Goal: Transaction & Acquisition: Purchase product/service

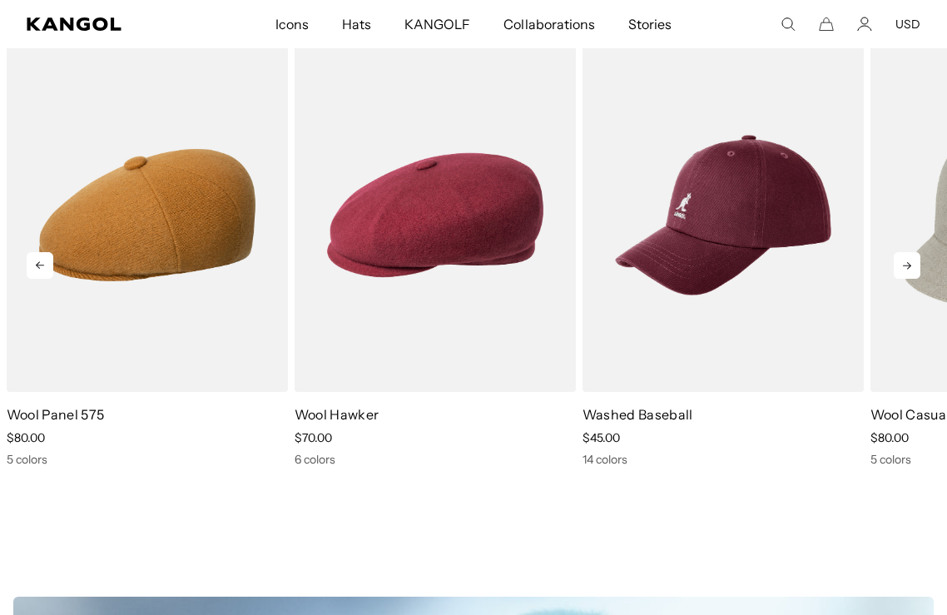
click at [913, 262] on icon at bounding box center [907, 265] width 27 height 27
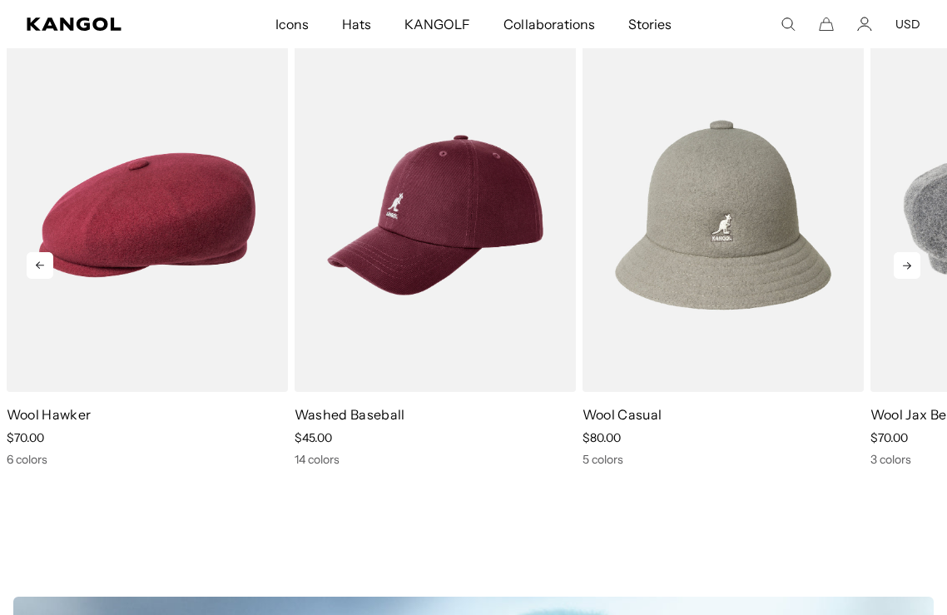
click at [912, 264] on icon at bounding box center [907, 265] width 27 height 27
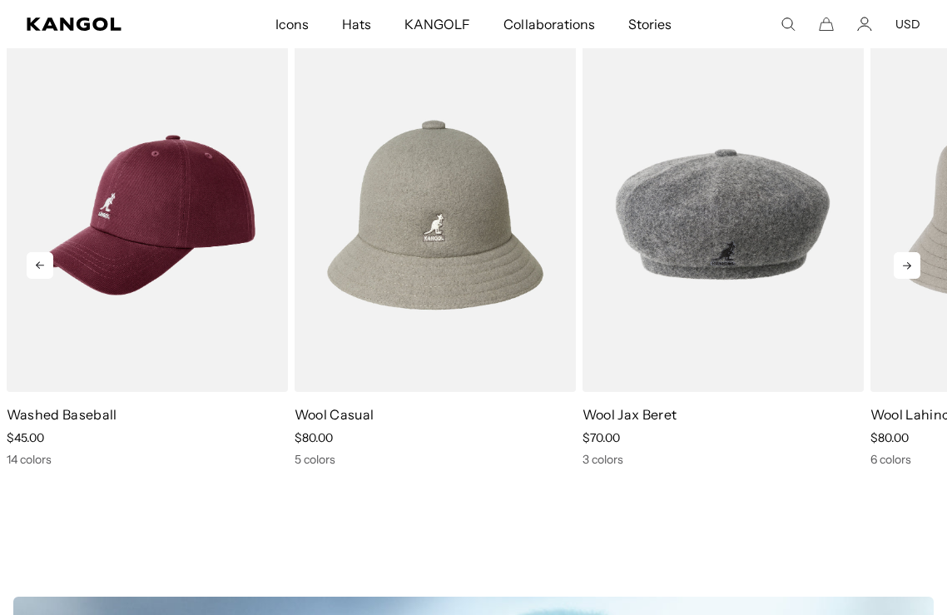
click at [911, 264] on icon at bounding box center [907, 265] width 27 height 27
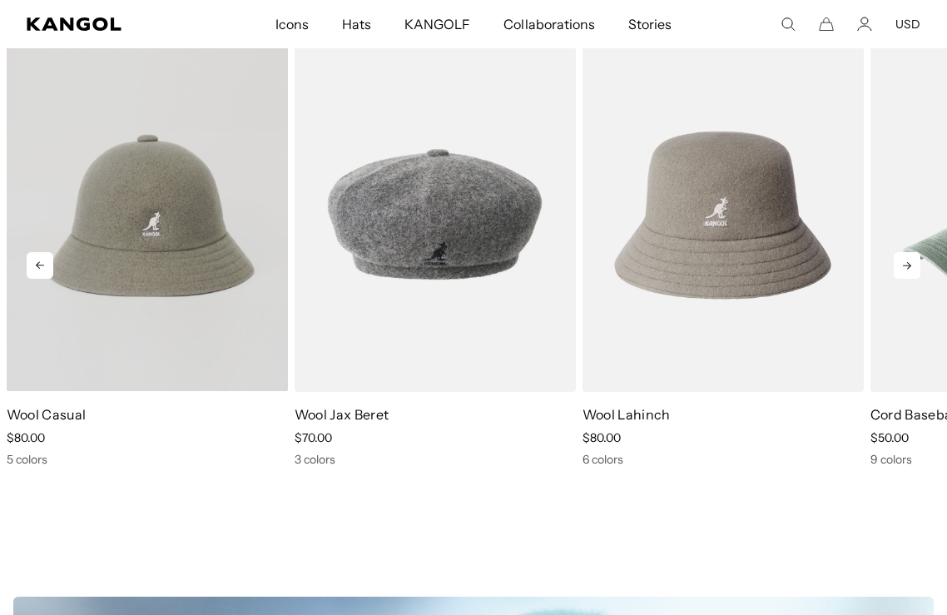
scroll to position [0, 343]
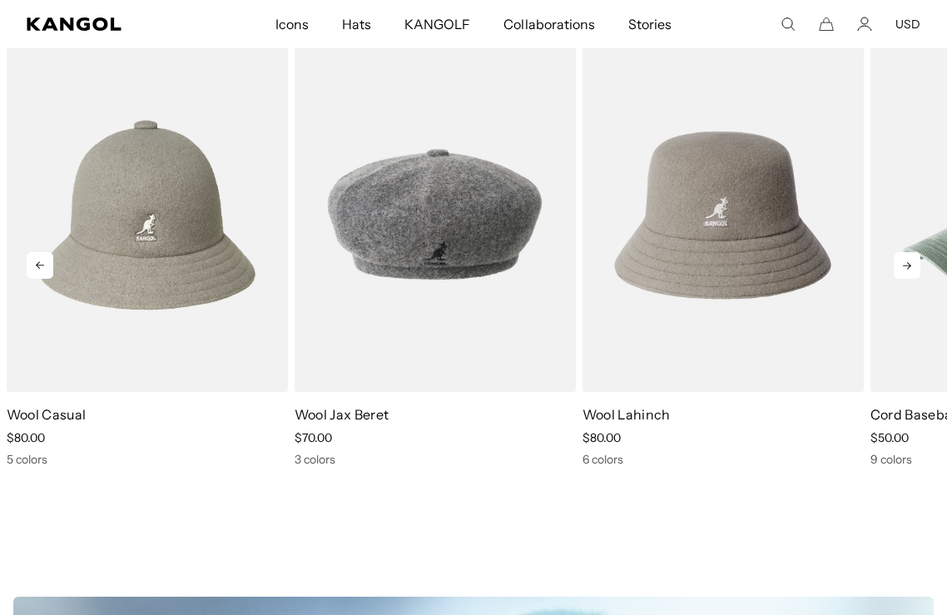
click at [912, 262] on icon at bounding box center [907, 265] width 27 height 27
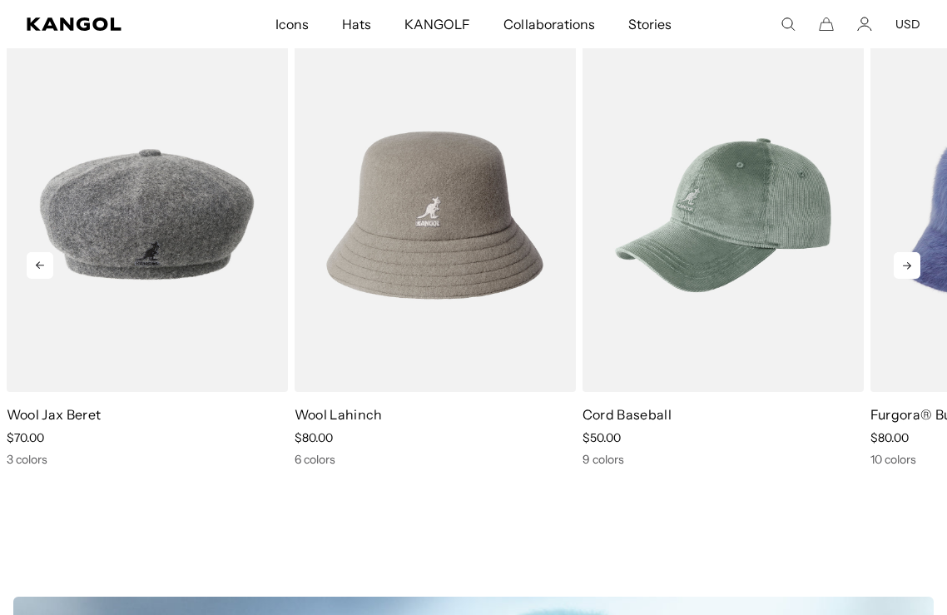
click at [911, 262] on icon at bounding box center [907, 265] width 27 height 27
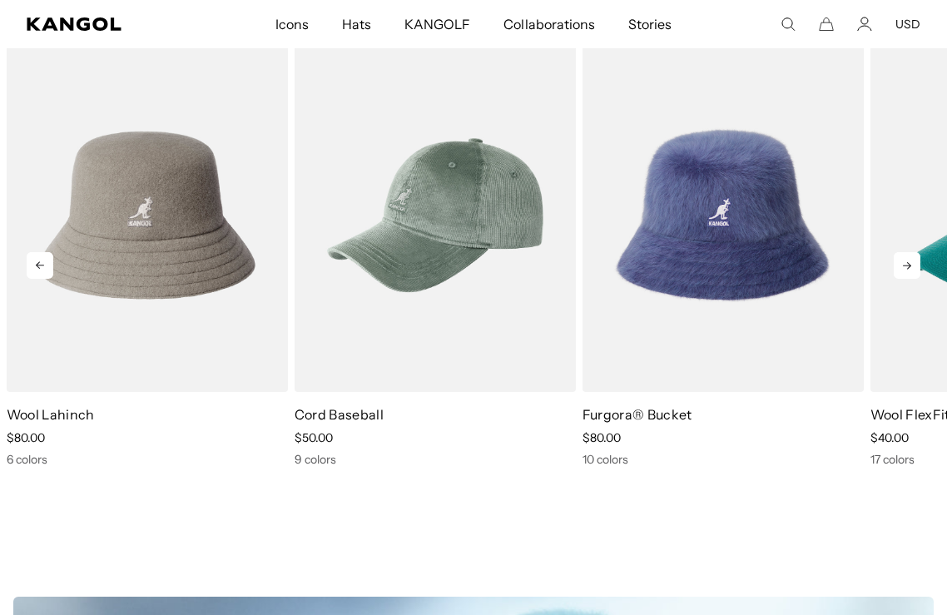
click at [909, 262] on icon at bounding box center [907, 265] width 27 height 27
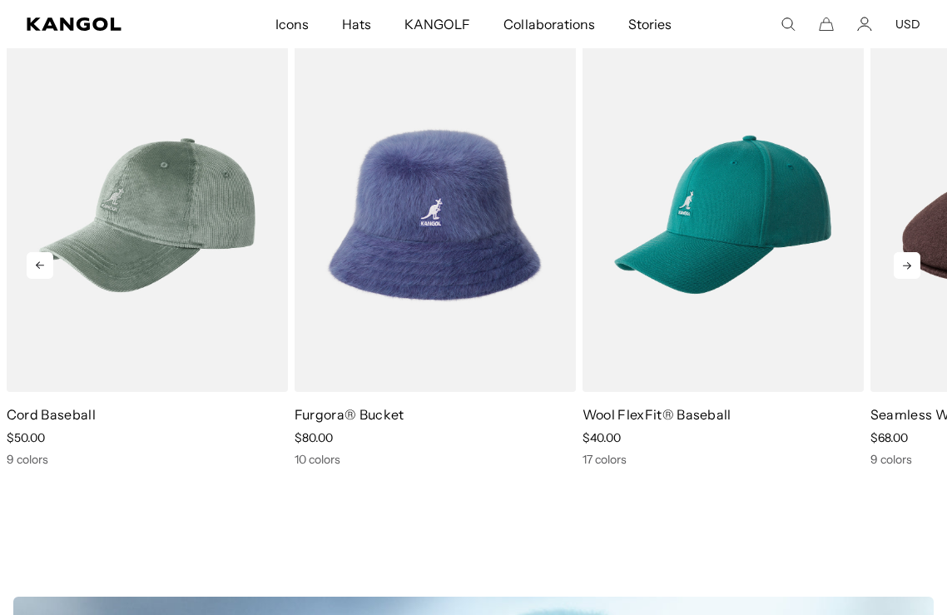
click at [909, 262] on icon at bounding box center [907, 265] width 27 height 27
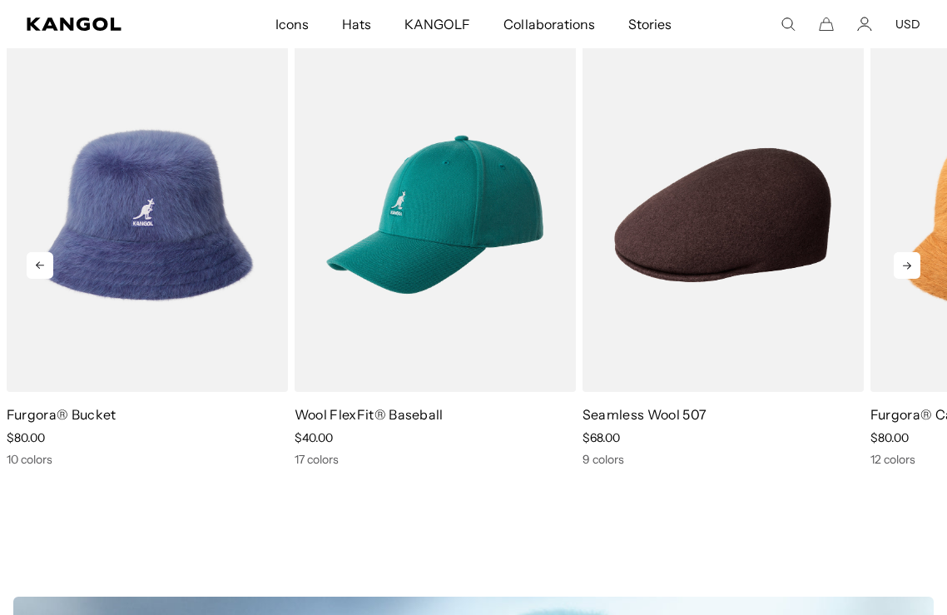
click at [909, 262] on icon at bounding box center [907, 265] width 27 height 27
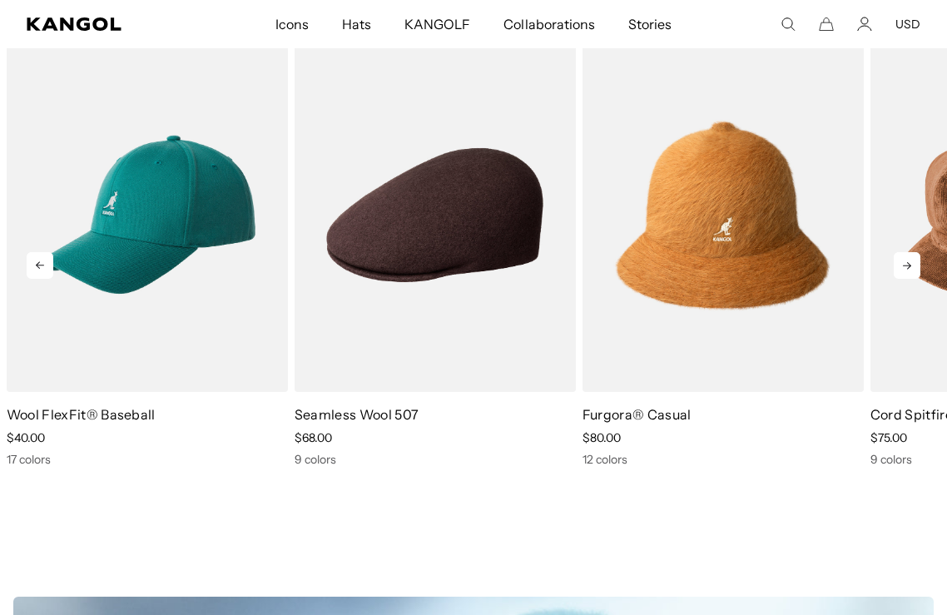
scroll to position [0, 343]
click at [905, 256] on icon at bounding box center [907, 265] width 27 height 27
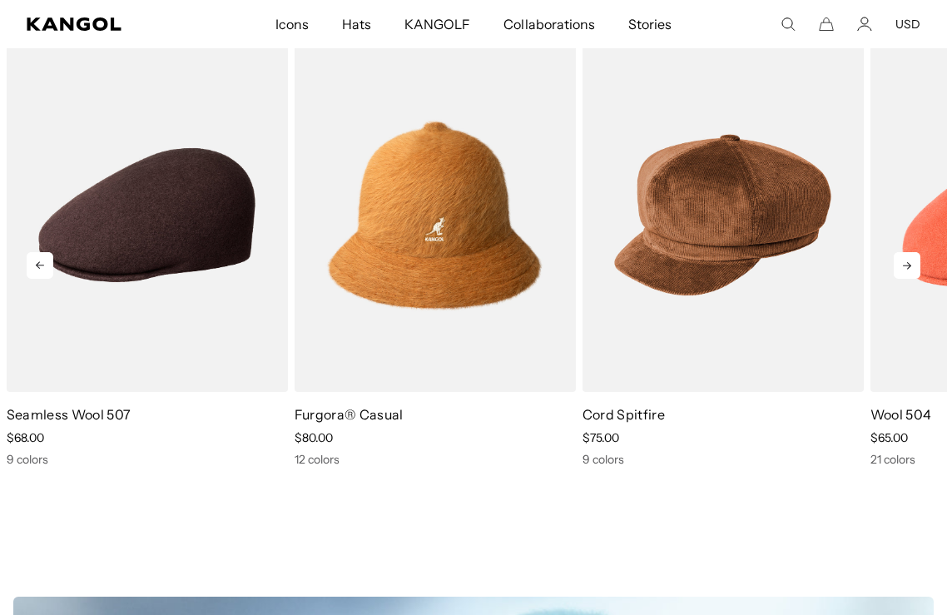
click at [903, 261] on icon at bounding box center [907, 265] width 27 height 27
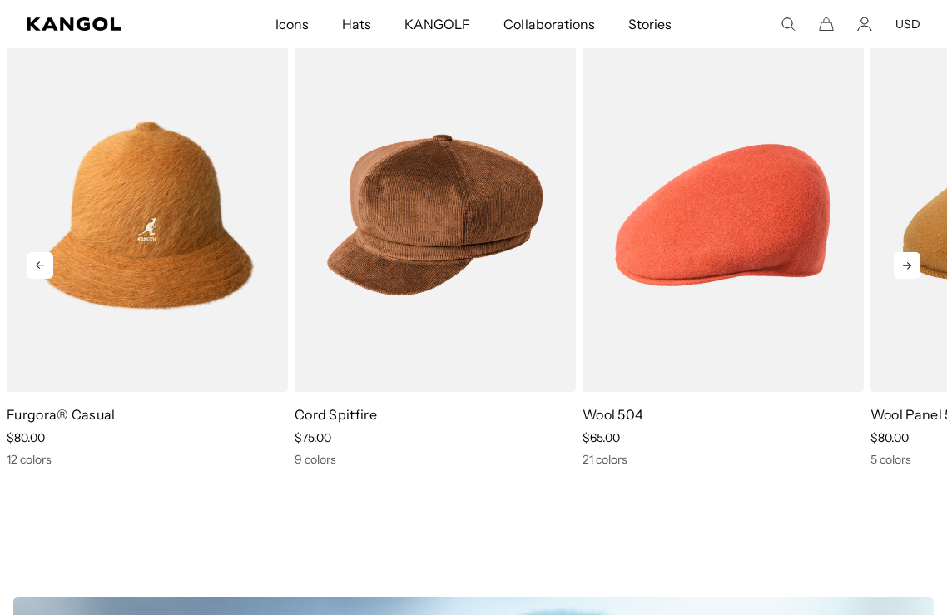
click at [903, 261] on icon at bounding box center [907, 265] width 27 height 27
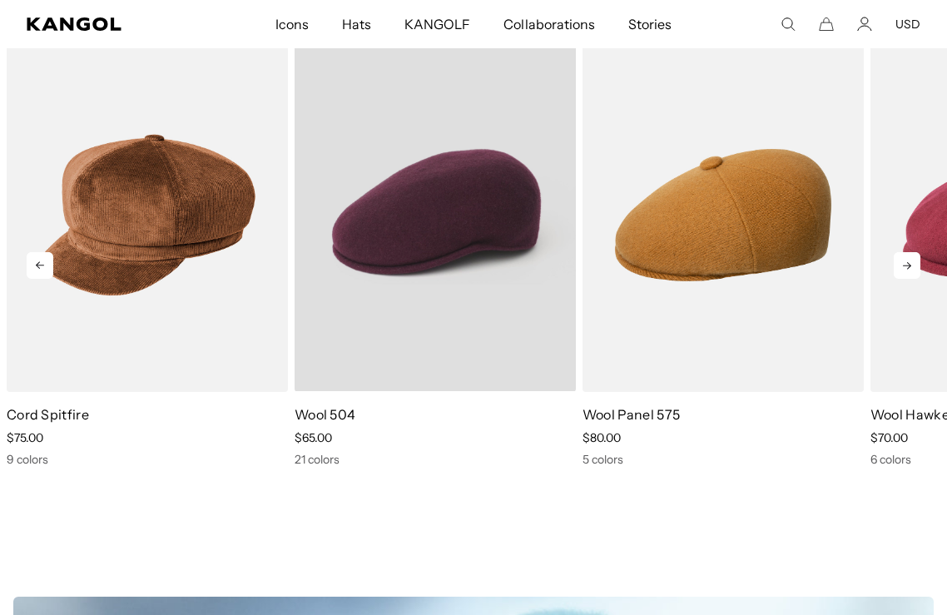
scroll to position [0, 0]
click at [392, 253] on video "Wool 504" at bounding box center [435, 214] width 281 height 353
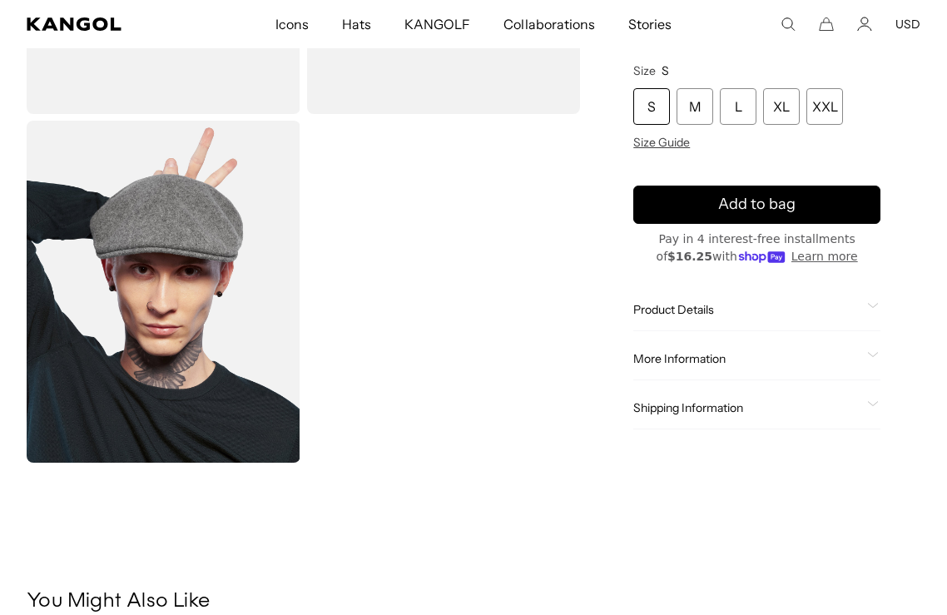
scroll to position [250, 0]
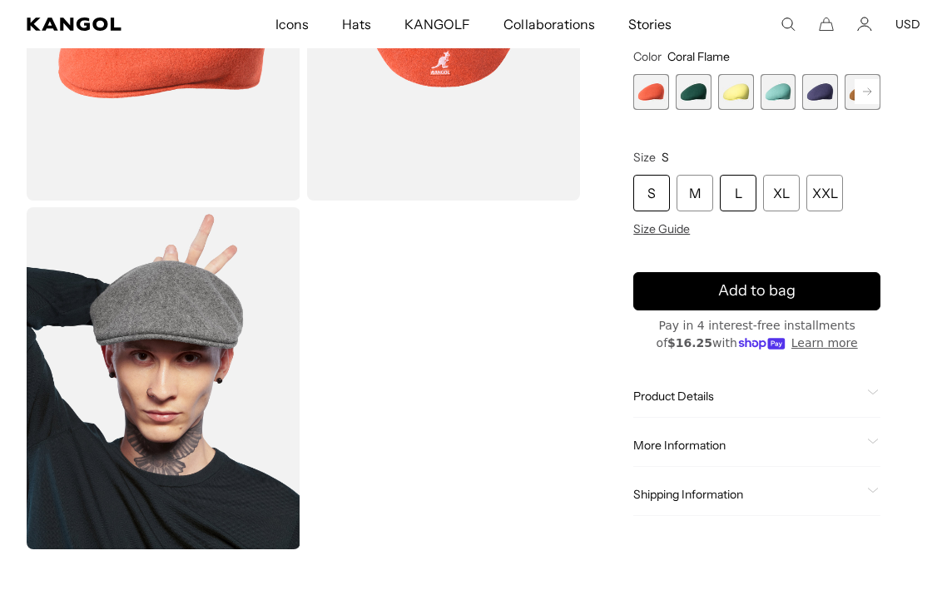
click at [743, 206] on div "L" at bounding box center [738, 193] width 37 height 37
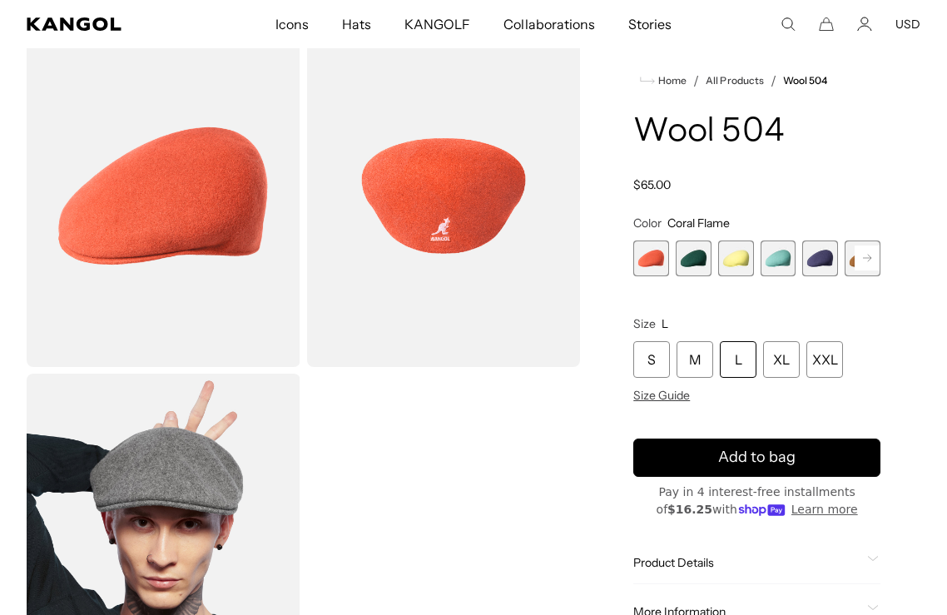
click at [861, 262] on rect at bounding box center [867, 258] width 25 height 25
click at [776, 261] on span "8 of 21" at bounding box center [779, 259] width 36 height 36
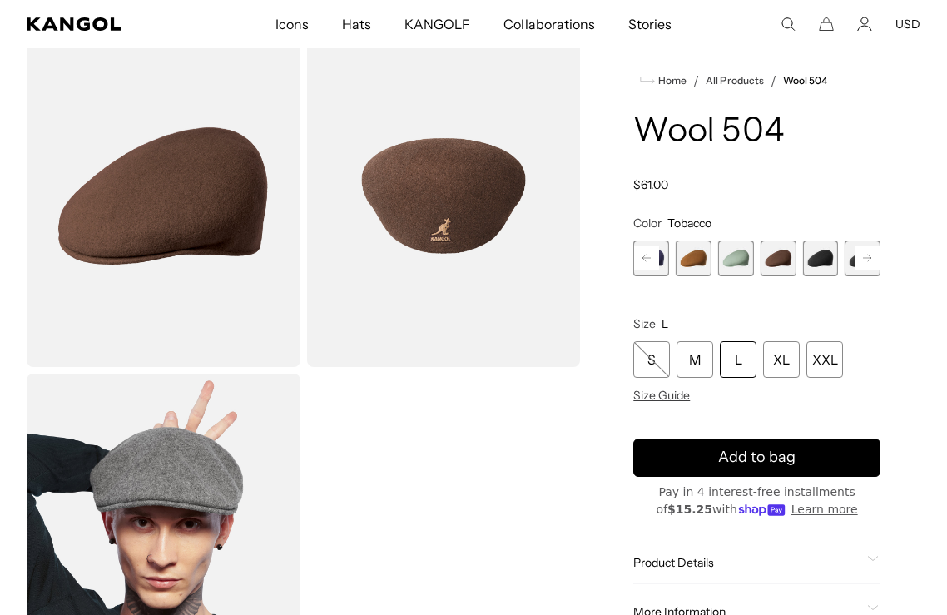
click at [823, 261] on span "9 of 21" at bounding box center [820, 259] width 36 height 36
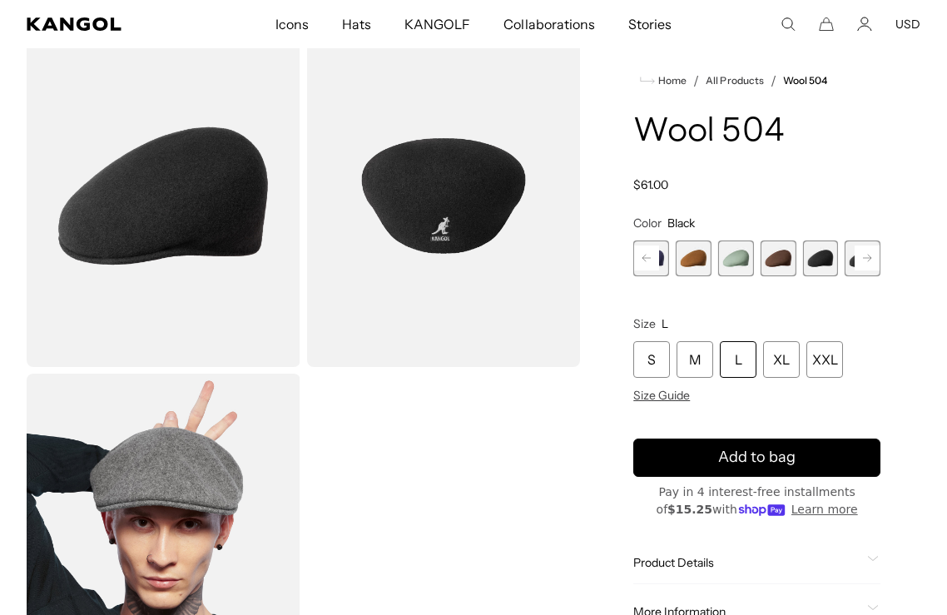
scroll to position [0, 343]
click at [734, 260] on span "7 of 21" at bounding box center [736, 259] width 36 height 36
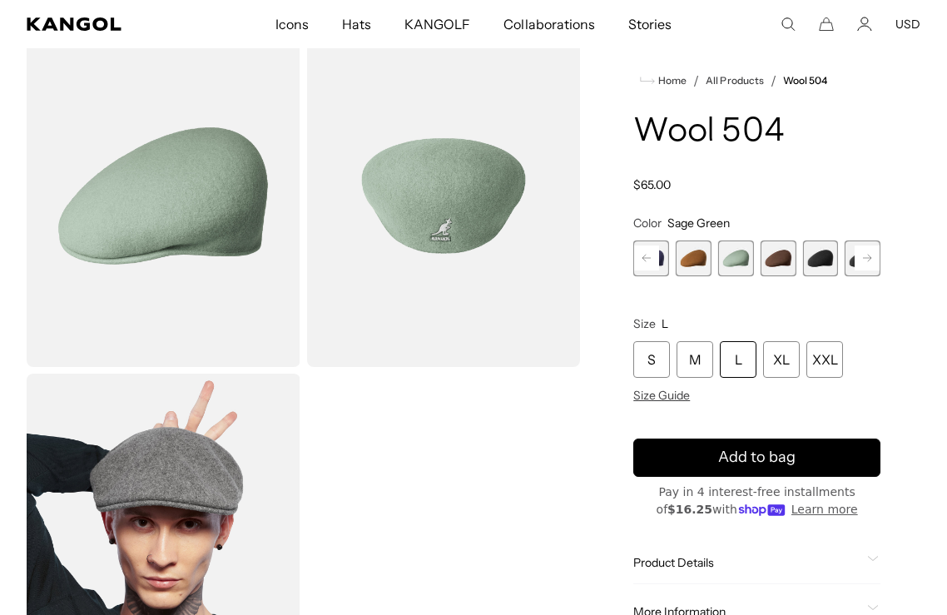
click at [767, 259] on span "8 of 21" at bounding box center [779, 259] width 36 height 36
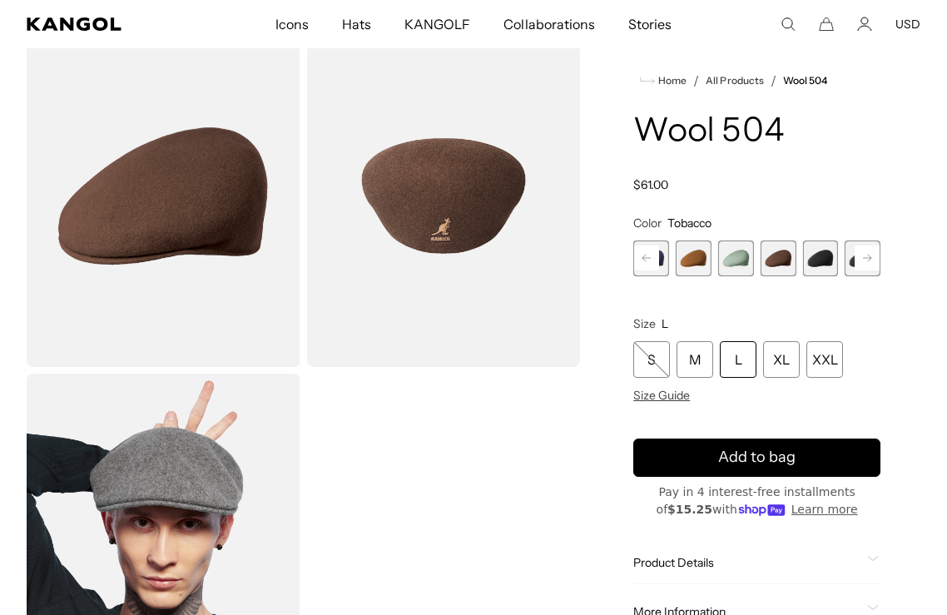
click at [871, 256] on rect at bounding box center [867, 258] width 25 height 25
click at [807, 260] on span "11 of 21" at bounding box center [820, 259] width 36 height 36
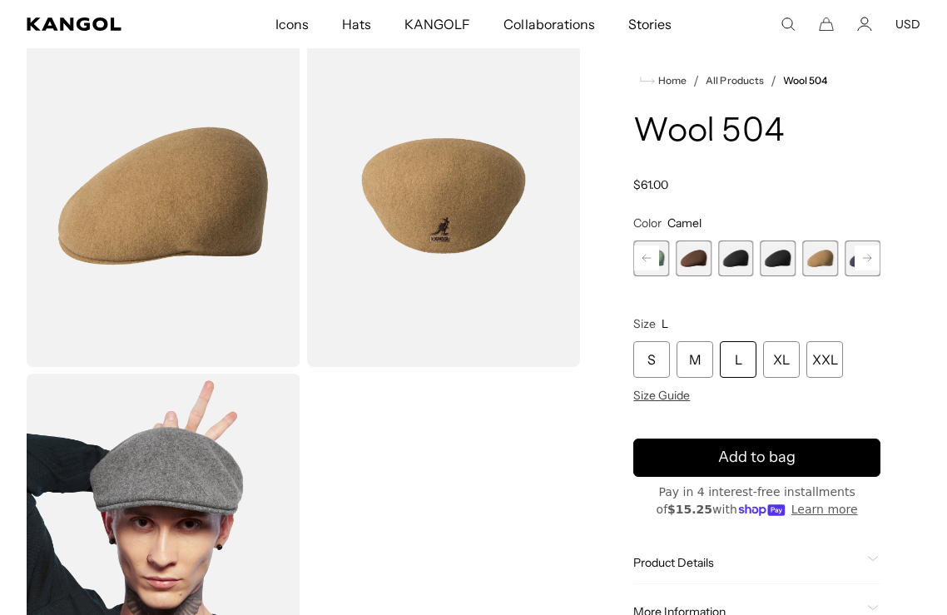
scroll to position [0, 343]
click at [821, 256] on span "11 of 21" at bounding box center [820, 259] width 36 height 36
click at [789, 255] on span "10 of 21" at bounding box center [779, 259] width 36 height 36
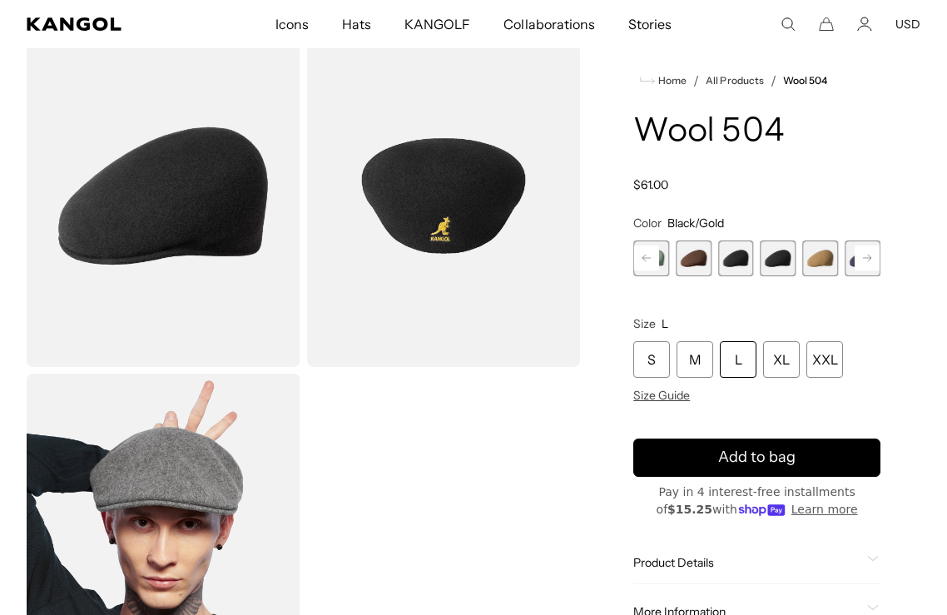
click at [861, 252] on rect at bounding box center [867, 258] width 25 height 25
click at [862, 252] on rect at bounding box center [867, 258] width 25 height 25
click at [736, 253] on span "12 of 21" at bounding box center [736, 259] width 36 height 36
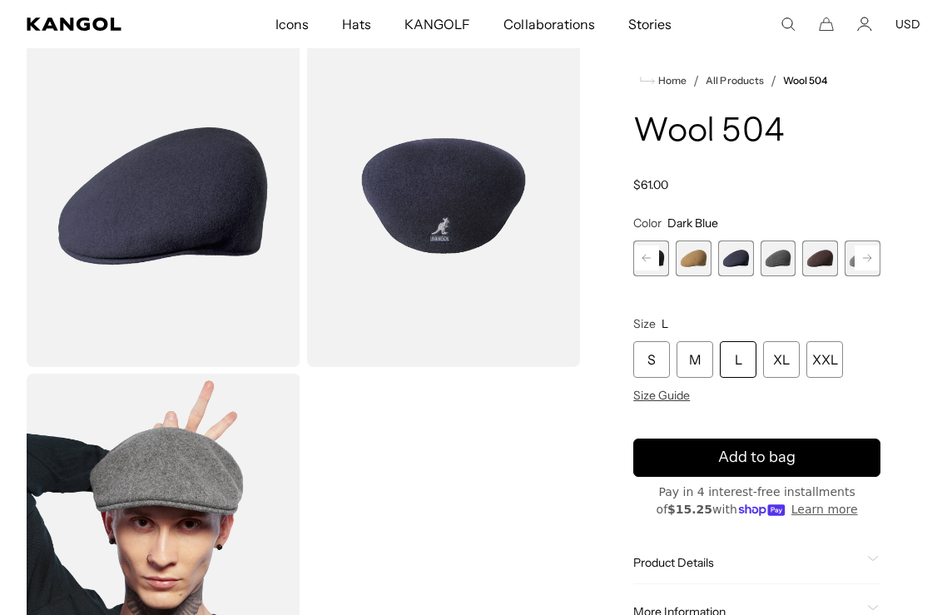
scroll to position [0, 343]
click at [778, 258] on span "13 of 21" at bounding box center [779, 259] width 36 height 36
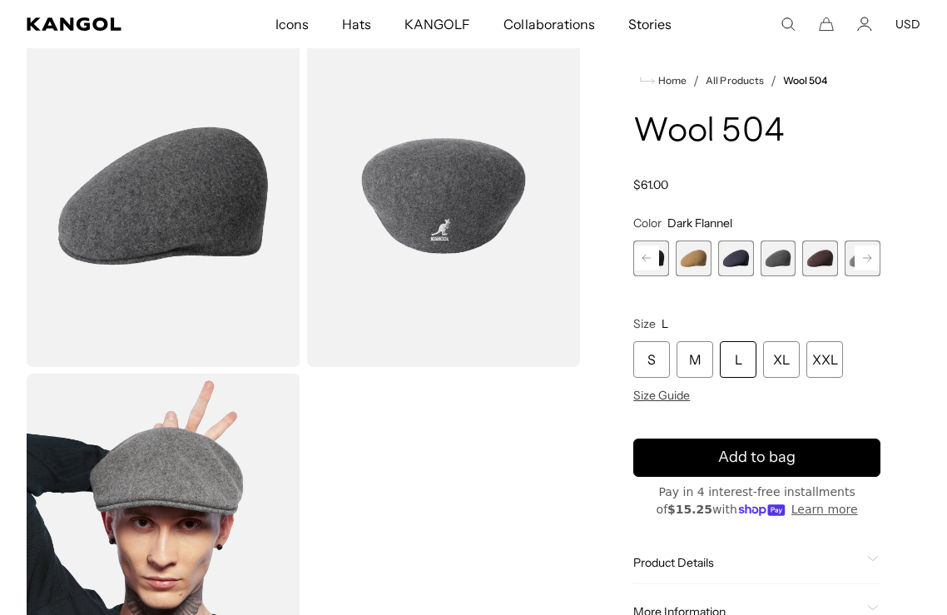
click at [798, 259] on div "Coral Flame Variant sold out or unavailable Deep Emerald Variant sold out or un…" at bounding box center [756, 259] width 247 height 36
click at [810, 259] on span "14 of 21" at bounding box center [820, 259] width 36 height 36
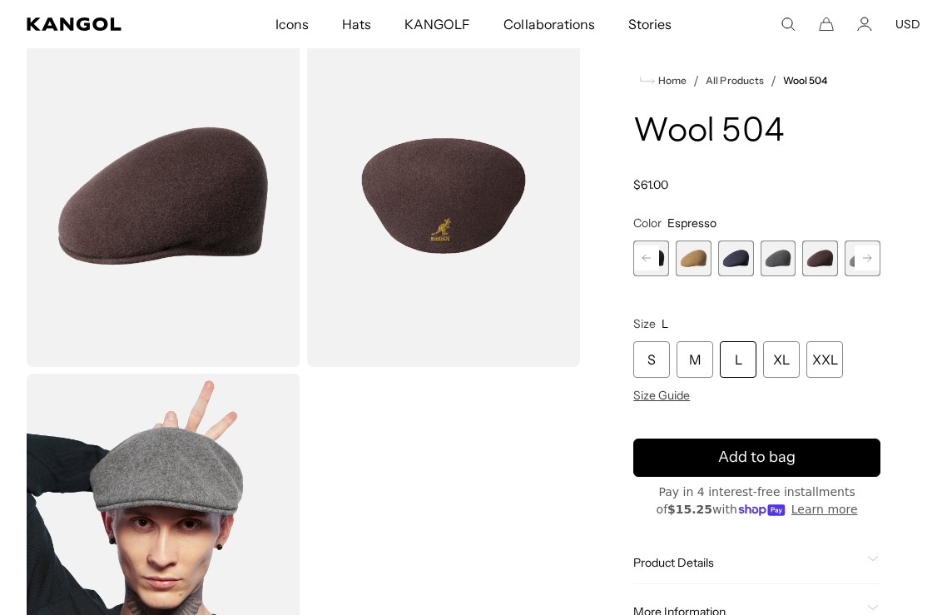
click at [867, 260] on rect at bounding box center [867, 258] width 25 height 25
click at [737, 260] on span "15 of 21" at bounding box center [736, 259] width 36 height 36
